Goal: Task Accomplishment & Management: Manage account settings

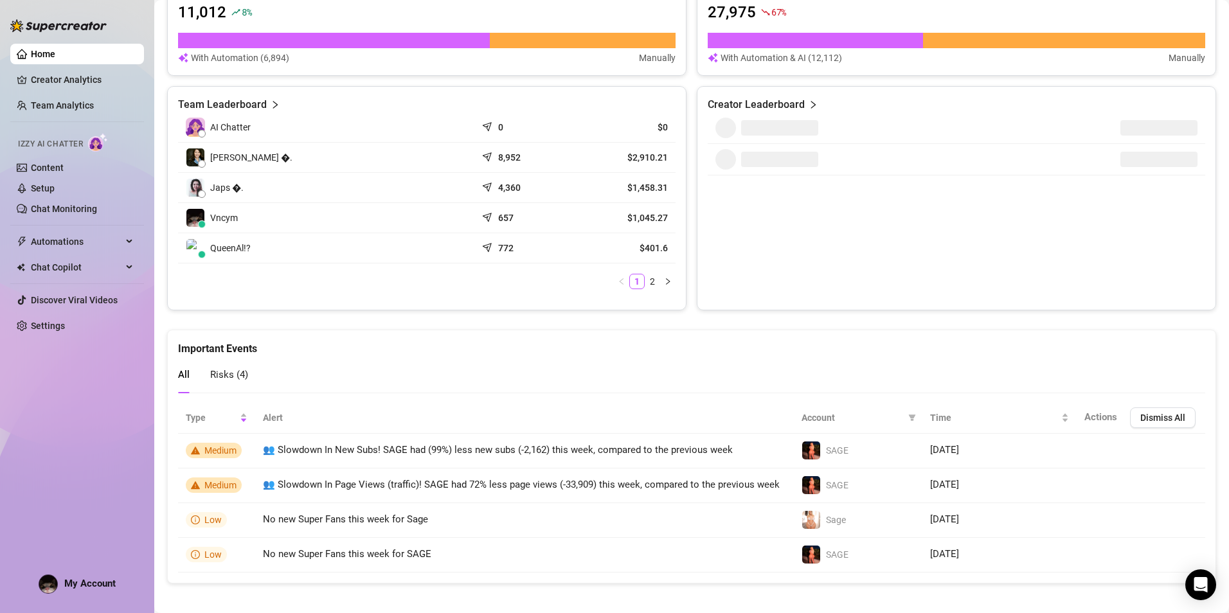
scroll to position [519, 0]
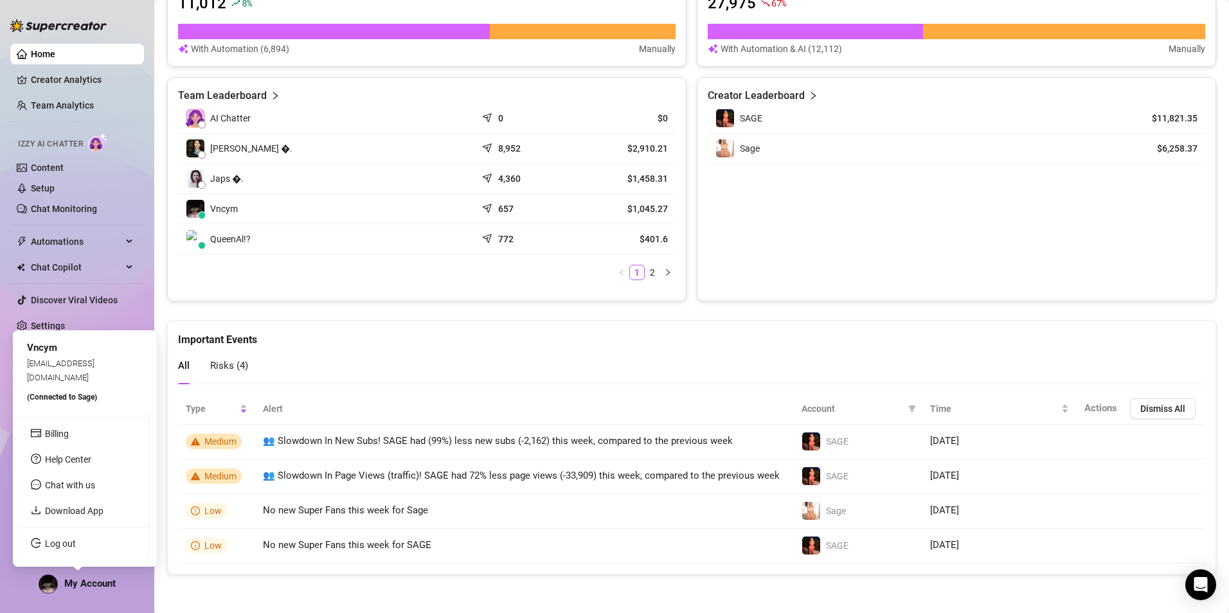
click at [80, 583] on span "My Account" at bounding box center [89, 584] width 51 height 12
click at [76, 541] on link "Log out" at bounding box center [60, 544] width 31 height 10
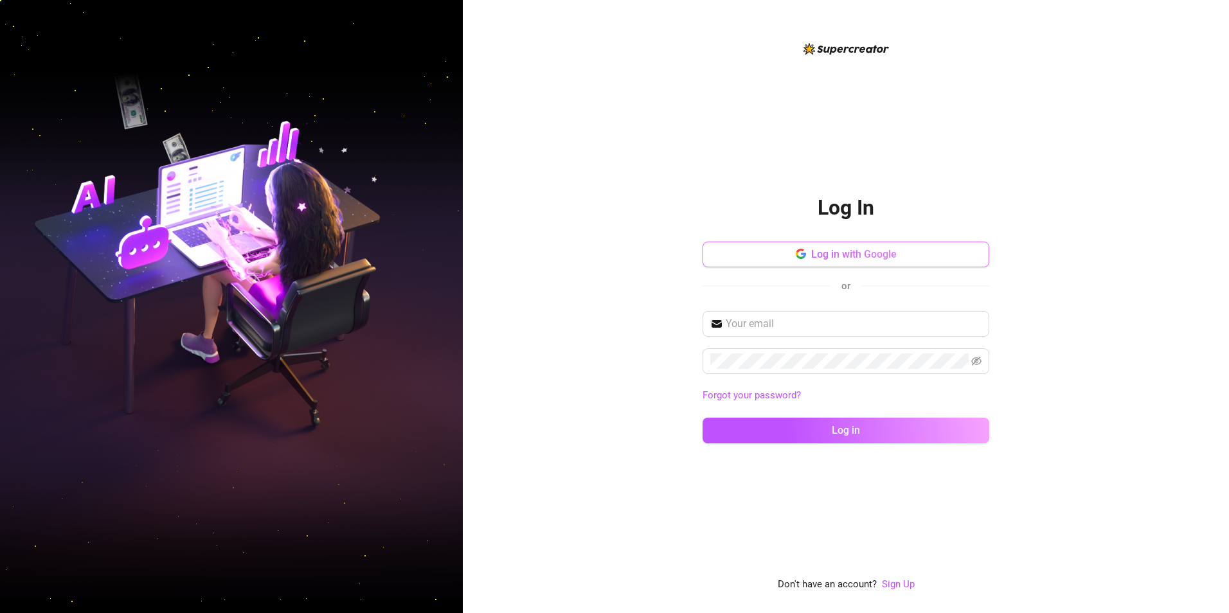
click at [841, 256] on span "Log in with Google" at bounding box center [853, 254] width 85 height 12
click at [830, 256] on span "Log in with Google" at bounding box center [853, 254] width 85 height 12
